Goal: Entertainment & Leisure: Consume media (video, audio)

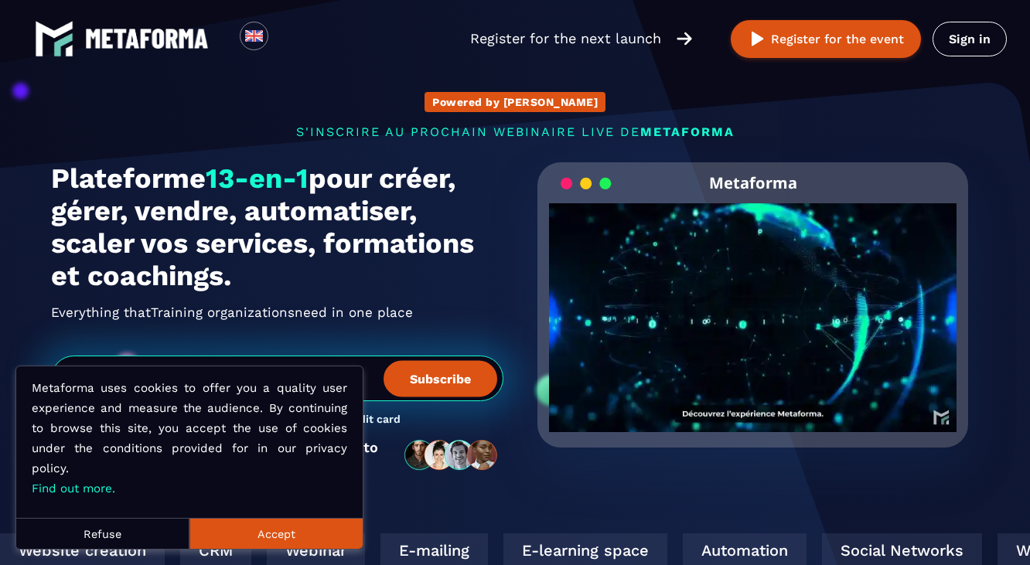
click at [279, 531] on button "Accept" at bounding box center [275, 533] width 173 height 31
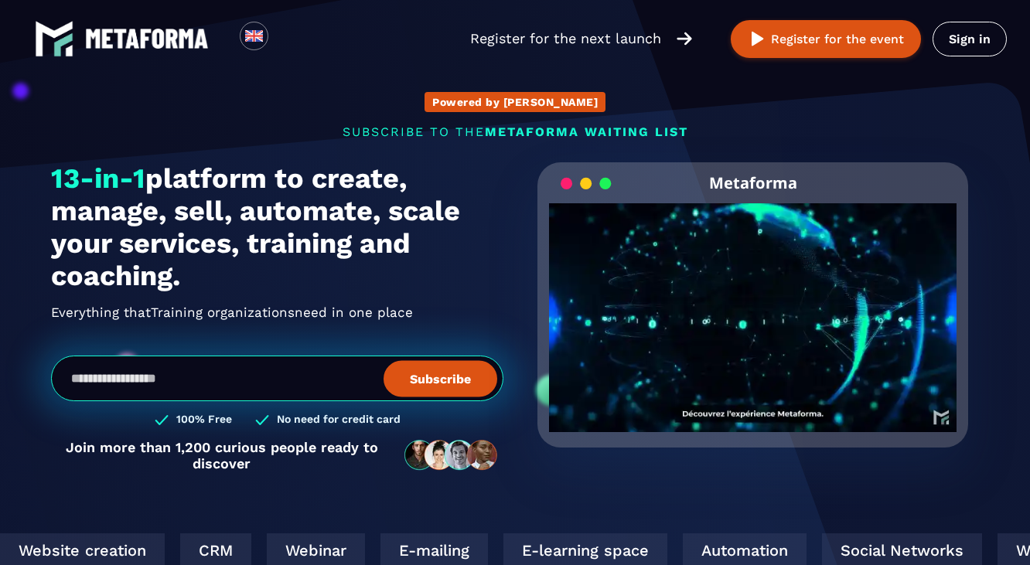
click at [764, 315] on video "Your browser does not support the video tag." at bounding box center [753, 304] width 408 height 203
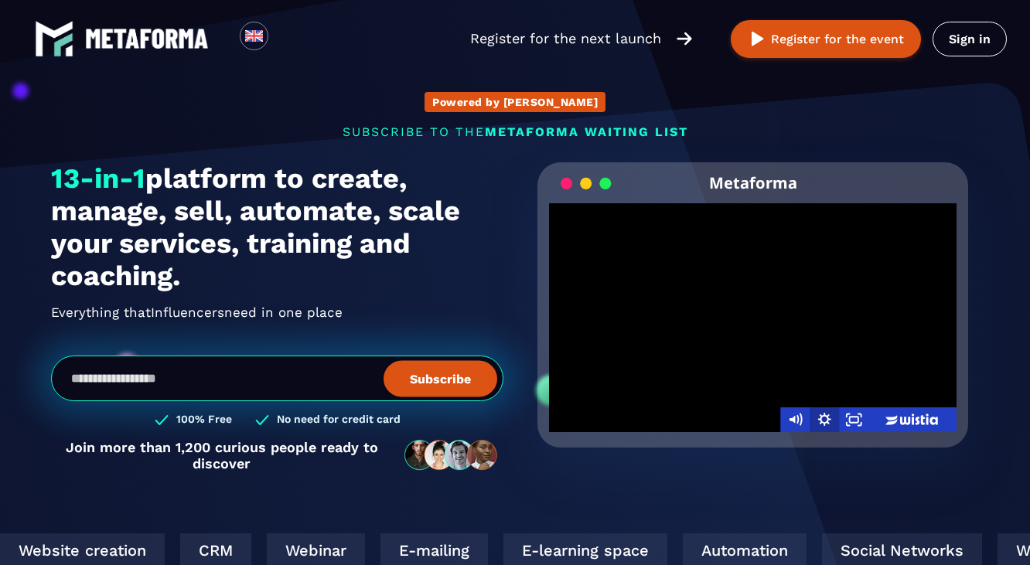
click at [824, 427] on icon "Show settings menu" at bounding box center [824, 420] width 29 height 25
click at [842, 375] on span "Speed" at bounding box center [835, 370] width 37 height 25
click at [844, 396] on label "2x" at bounding box center [854, 399] width 88 height 26
click at [804, 458] on div "Metaforma Click for sound @keyframes VOLUME_SMALL_WAVE_FLASH { 0% { opacity: 0;…" at bounding box center [753, 324] width 452 height 325
click at [818, 337] on div at bounding box center [753, 317] width 408 height 229
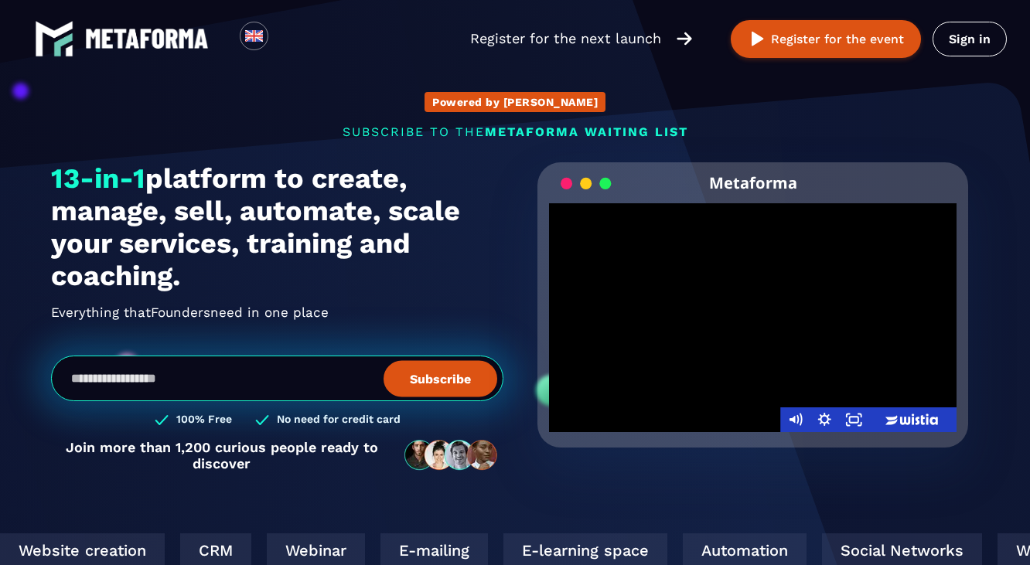
click at [818, 338] on div at bounding box center [753, 317] width 408 height 229
click at [817, 326] on div at bounding box center [753, 317] width 408 height 229
